Goal: Find specific page/section: Find specific page/section

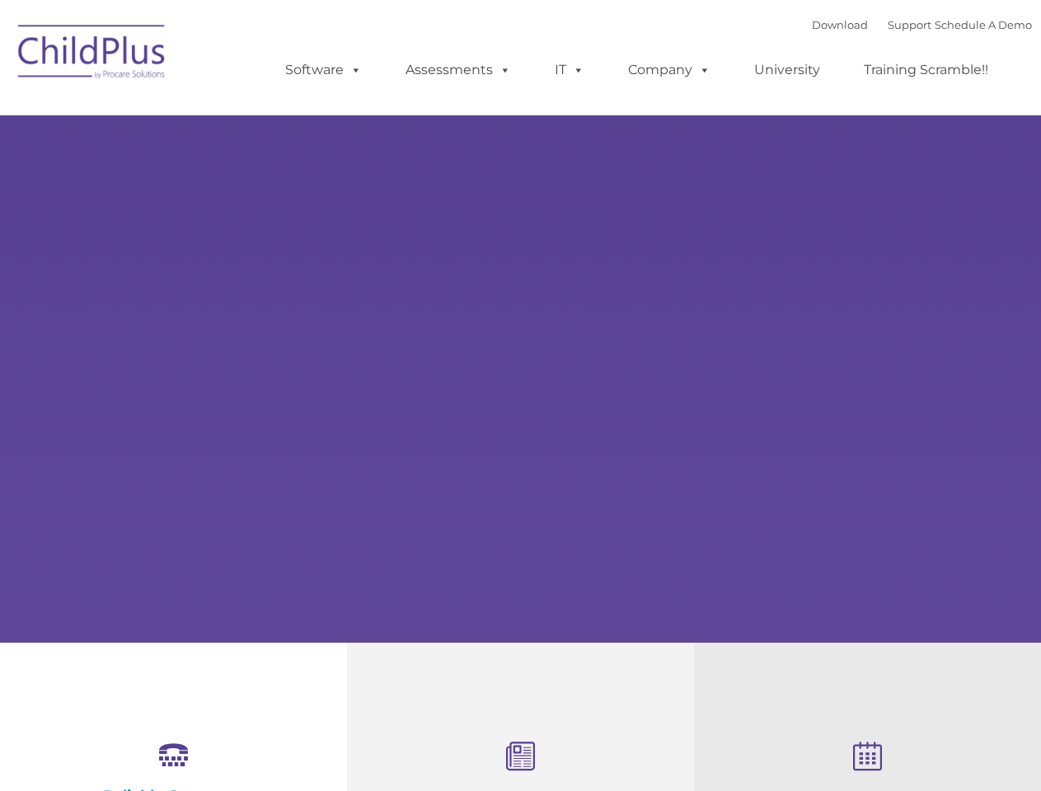
select select "MEDIUM"
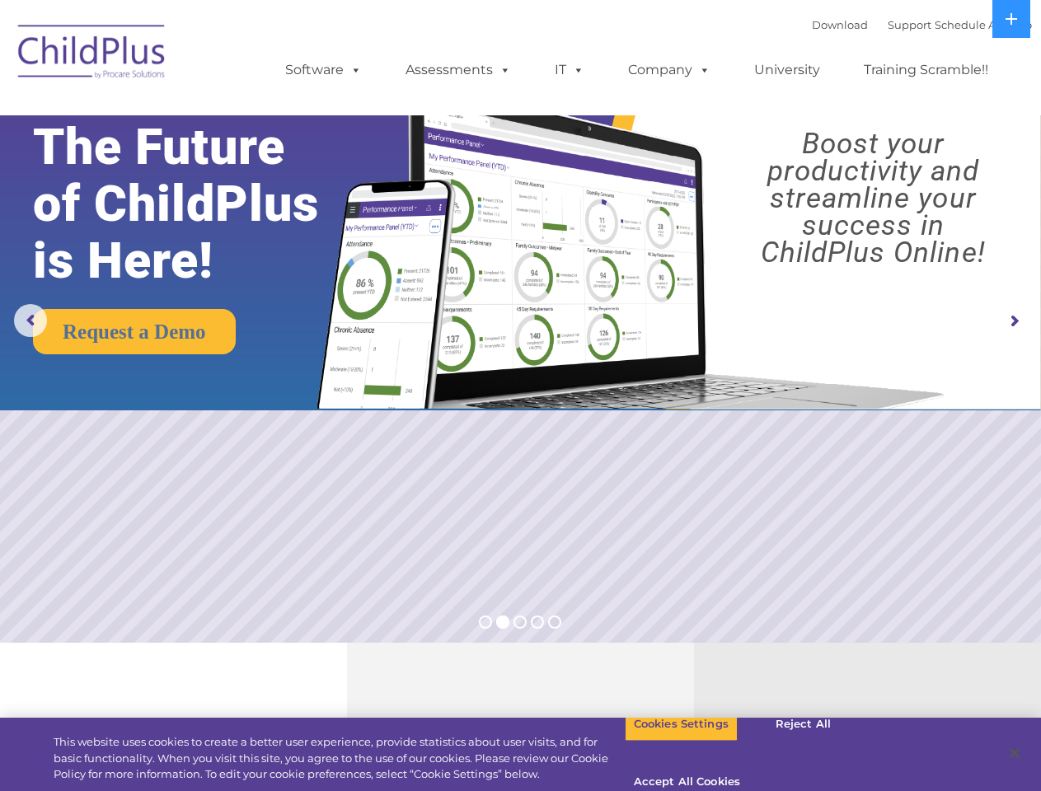
click at [520, 395] on img at bounding box center [627, 231] width 653 height 353
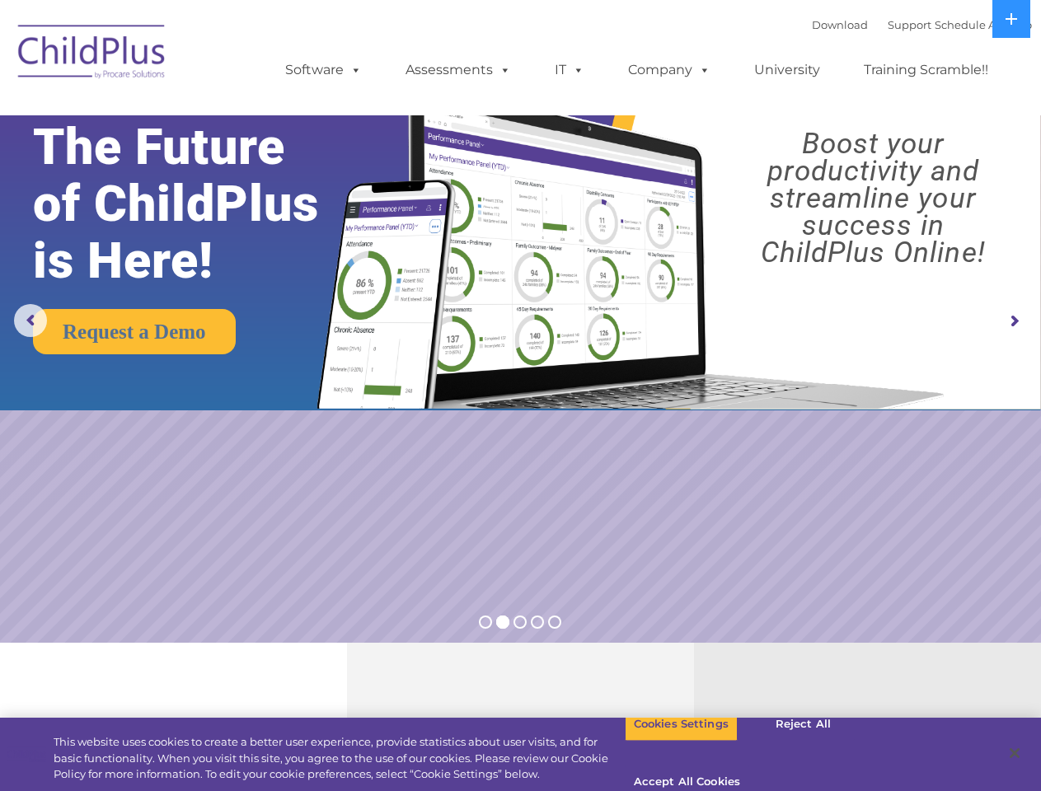
click at [520, 395] on img at bounding box center [627, 231] width 653 height 353
click at [353, 69] on span at bounding box center [353, 70] width 18 height 16
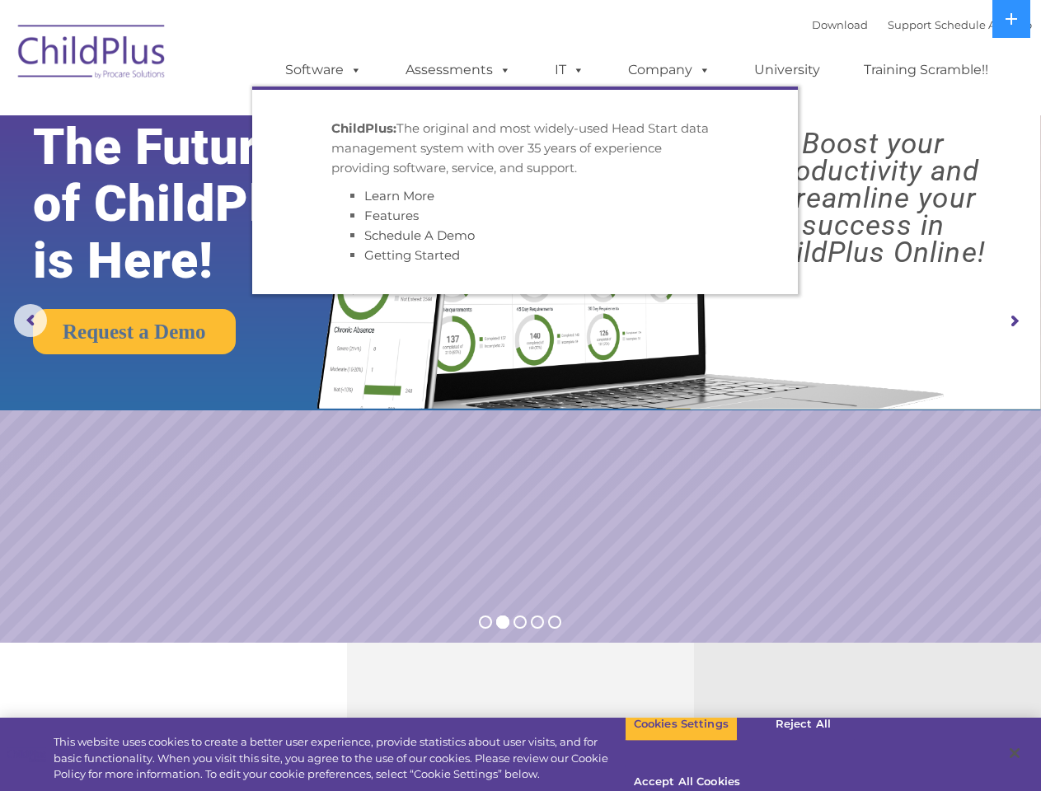
click at [502, 69] on span at bounding box center [502, 70] width 18 height 16
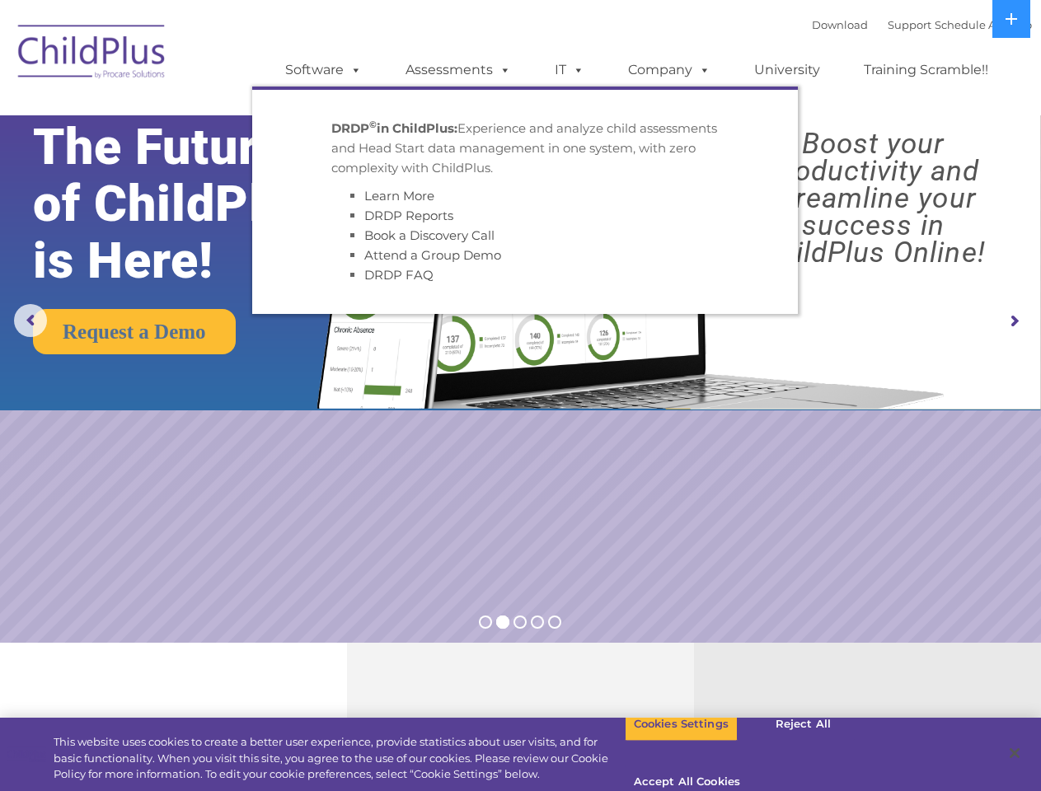
click at [569, 70] on span at bounding box center [575, 70] width 18 height 16
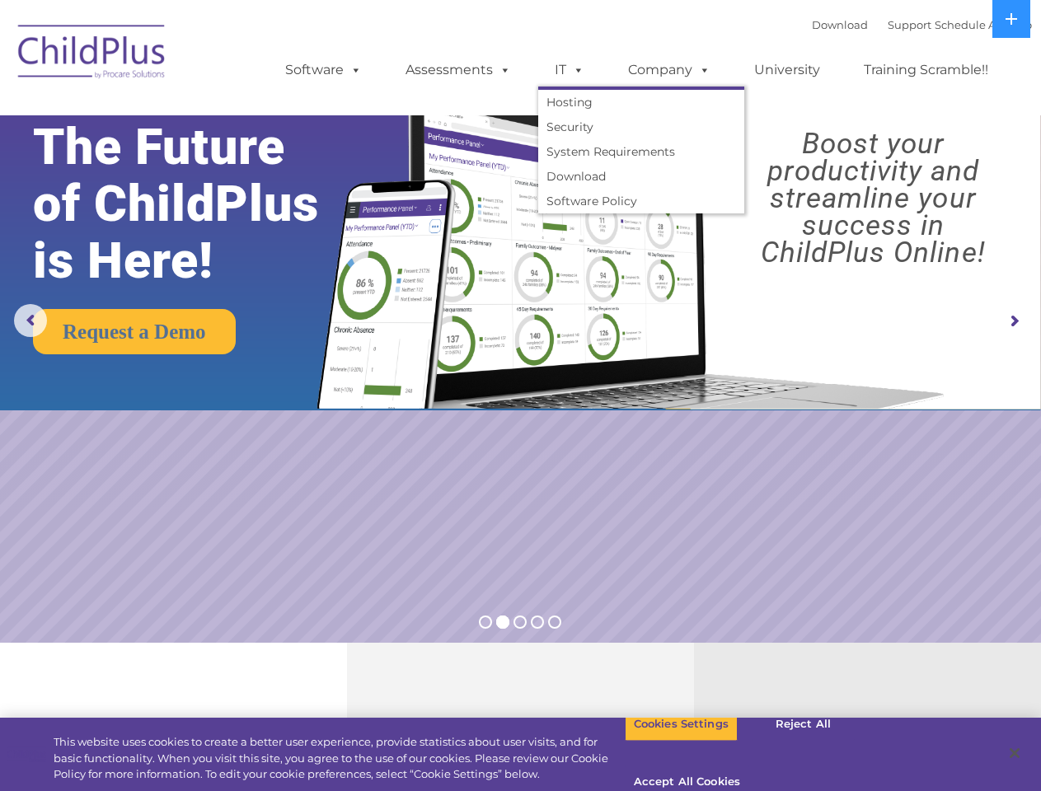
click at [575, 69] on span at bounding box center [575, 70] width 18 height 16
click at [668, 70] on link "Company" at bounding box center [668, 70] width 115 height 33
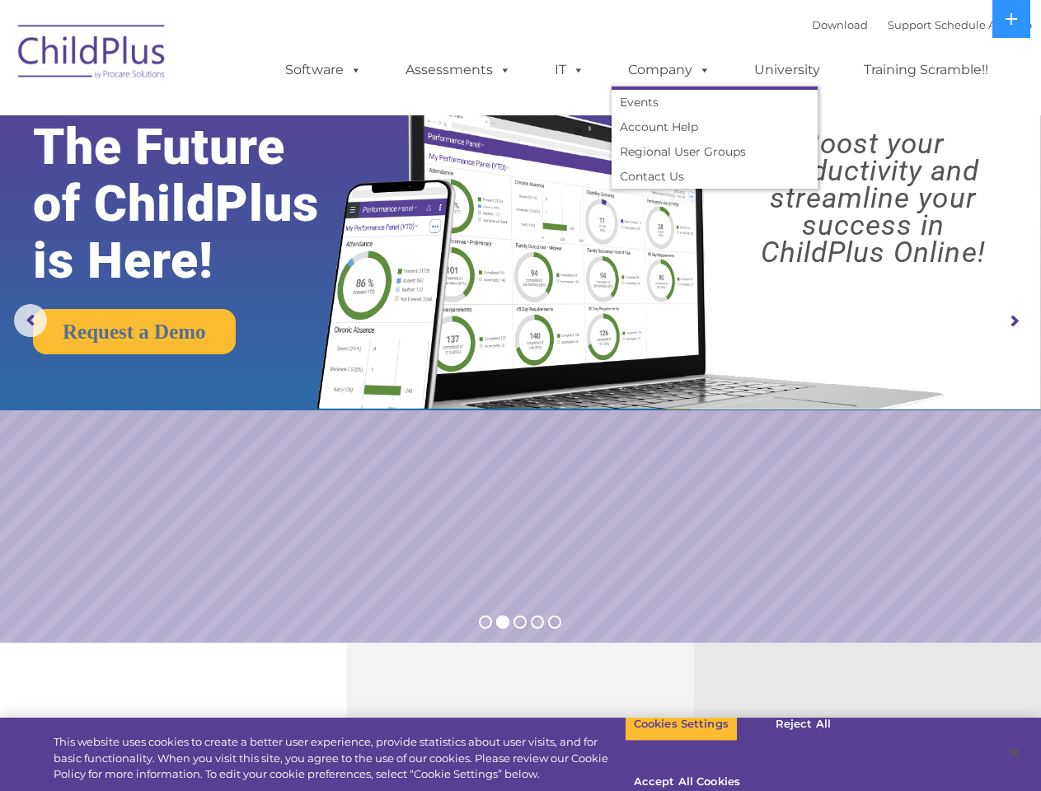
click at [700, 69] on span at bounding box center [701, 70] width 18 height 16
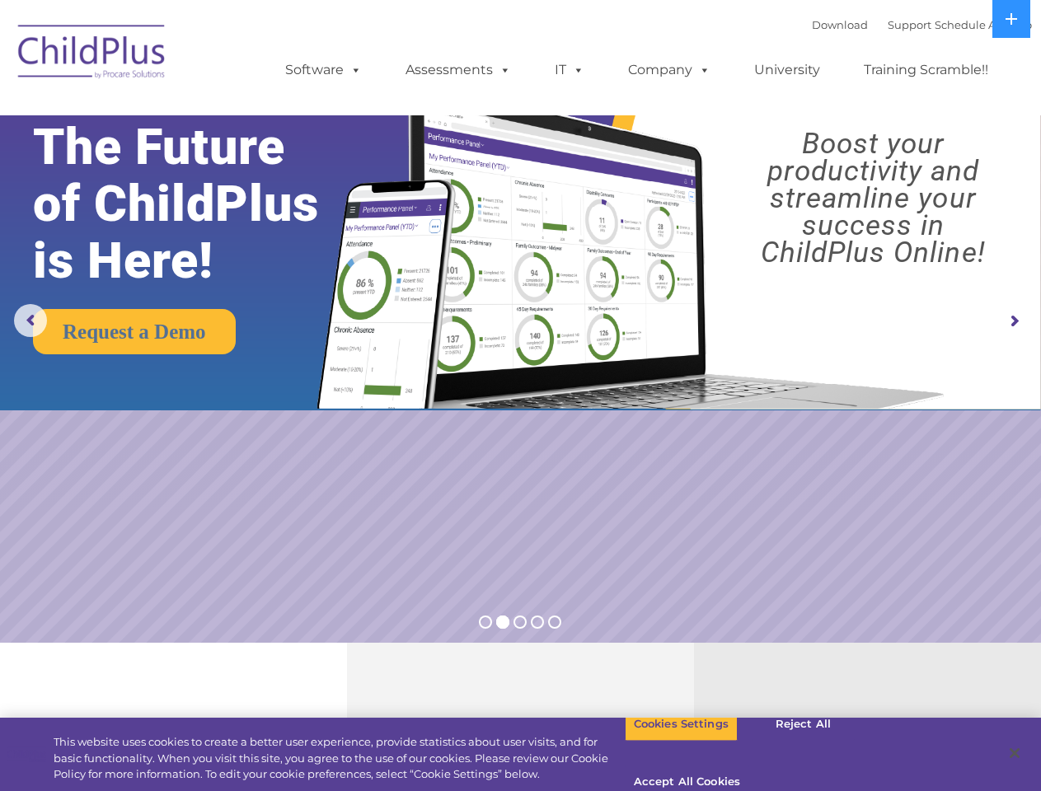
click at [520, 321] on img at bounding box center [627, 231] width 653 height 353
click at [30, 321] on rs-arrow at bounding box center [30, 320] width 33 height 33
